Goal: Navigation & Orientation: Understand site structure

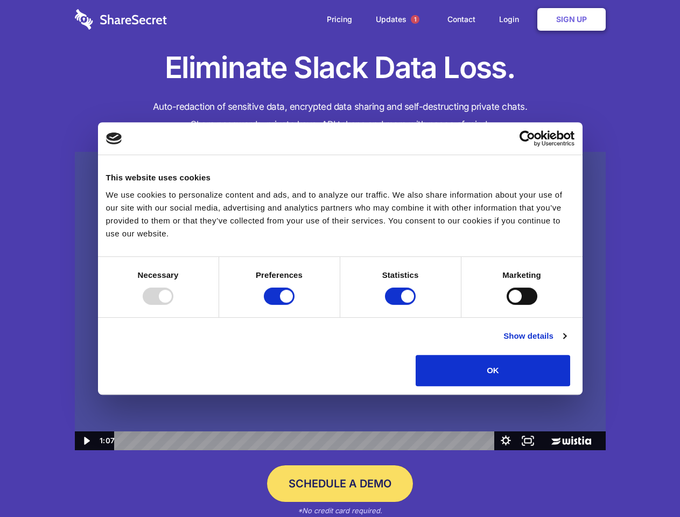
click at [340, 259] on img at bounding box center [340, 301] width 531 height 299
click at [173, 305] on div at bounding box center [158, 296] width 31 height 17
click at [295, 305] on input "Preferences" at bounding box center [279, 296] width 31 height 17
checkbox input "false"
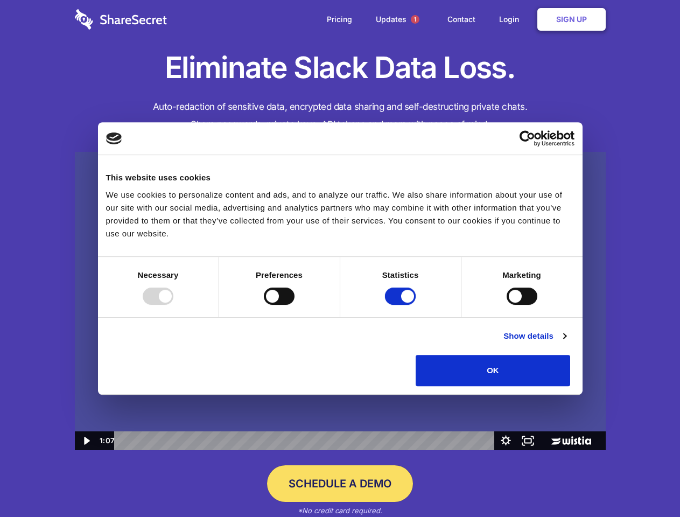
click at [402, 305] on input "Statistics" at bounding box center [400, 296] width 31 height 17
checkbox input "false"
click at [507, 305] on input "Marketing" at bounding box center [522, 296] width 31 height 17
checkbox input "true"
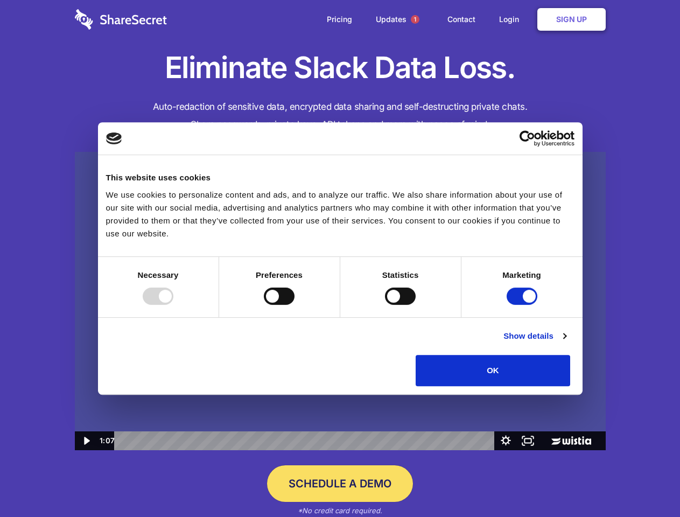
click at [566, 343] on link "Show details" at bounding box center [535, 336] width 62 height 13
